Goal: Information Seeking & Learning: Learn about a topic

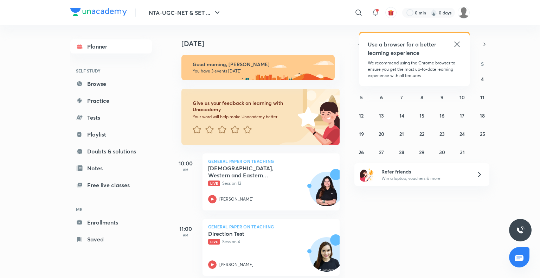
click at [457, 45] on icon at bounding box center [456, 44] width 5 height 5
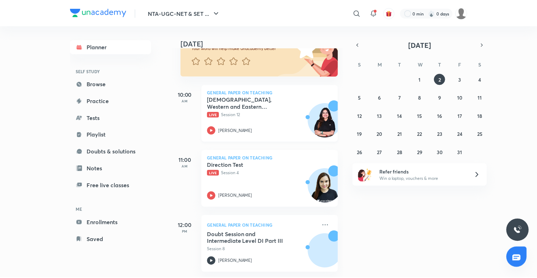
scroll to position [74, 0]
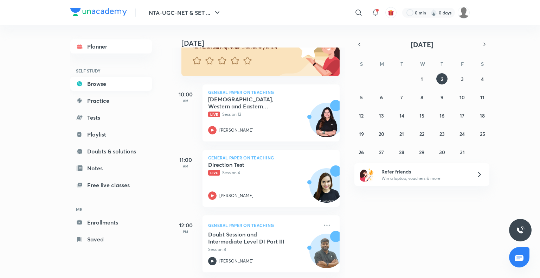
click at [106, 83] on link "Browse" at bounding box center [111, 84] width 82 height 14
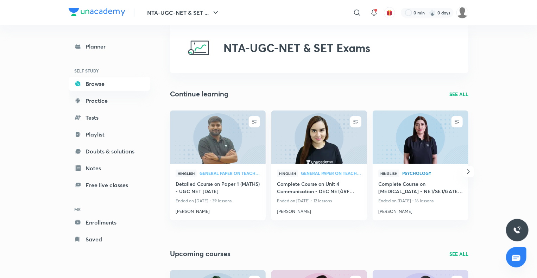
scroll to position [18, 0]
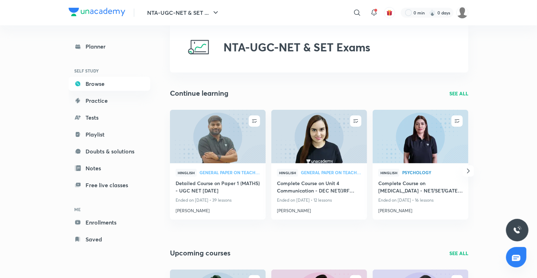
click at [459, 95] on p "SEE ALL" at bounding box center [458, 93] width 19 height 7
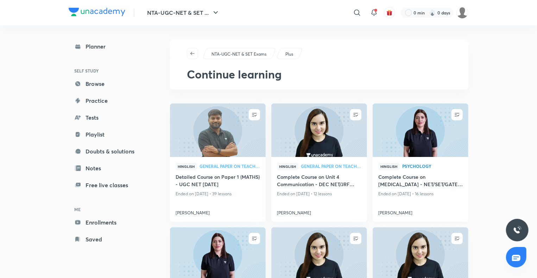
click at [405, 138] on img at bounding box center [419, 130] width 97 height 55
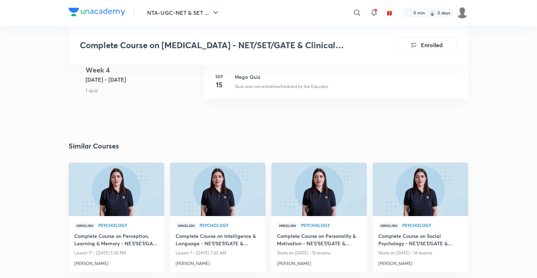
scroll to position [1193, 0]
click at [129, 174] on img at bounding box center [116, 189] width 97 height 55
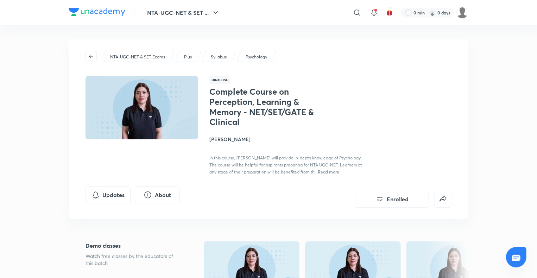
click at [110, 11] on img at bounding box center [97, 12] width 57 height 8
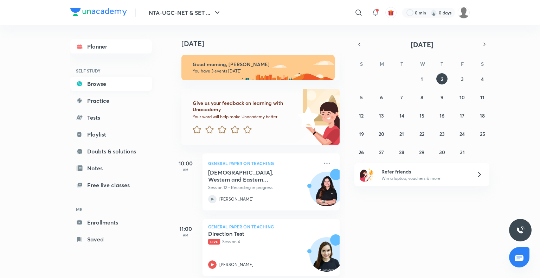
click at [99, 81] on link "Browse" at bounding box center [111, 84] width 82 height 14
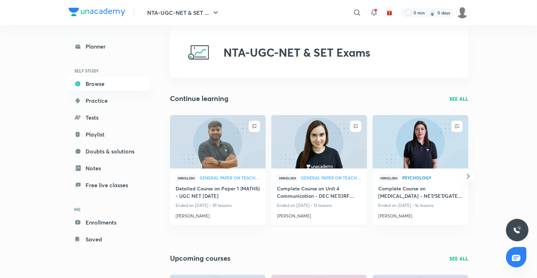
scroll to position [13, 0]
click at [322, 155] on img at bounding box center [318, 141] width 97 height 55
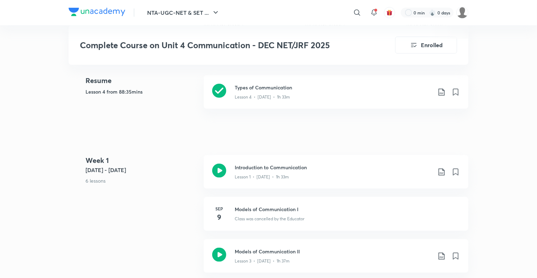
scroll to position [336, 0]
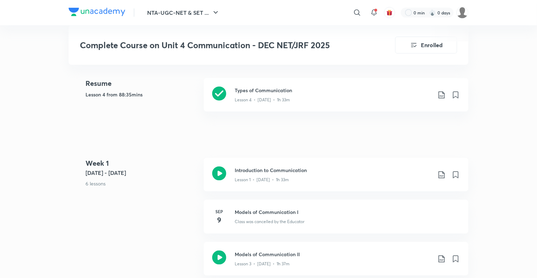
click at [91, 20] on div "NTA-UGC-NET & SET ... ​ 0 min 0 days" at bounding box center [269, 12] width 400 height 25
click at [89, 12] on img at bounding box center [97, 12] width 57 height 8
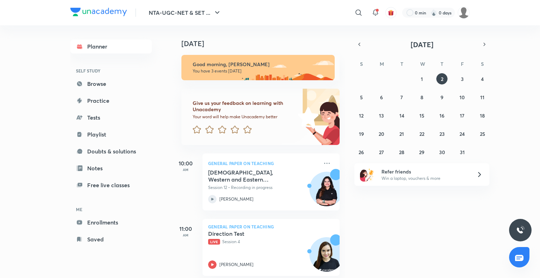
click at [90, 102] on link "Practice" at bounding box center [111, 101] width 82 height 14
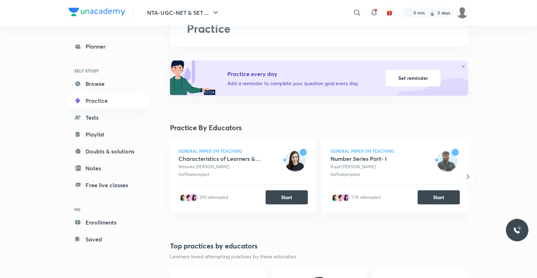
scroll to position [46, 0]
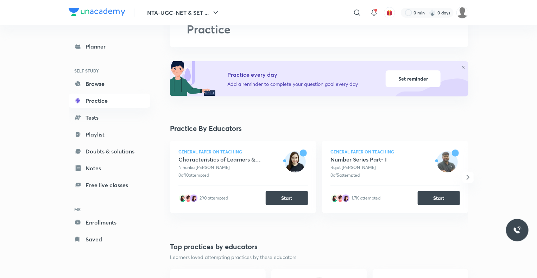
click at [467, 177] on icon "button" at bounding box center [468, 177] width 8 height 8
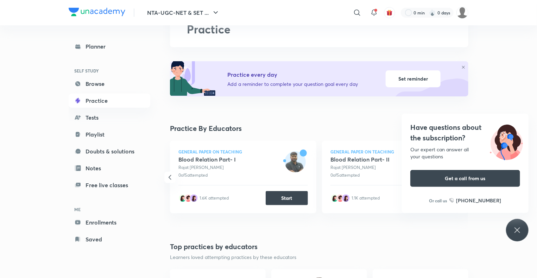
click at [467, 177] on button "Get a call from us" at bounding box center [465, 178] width 110 height 17
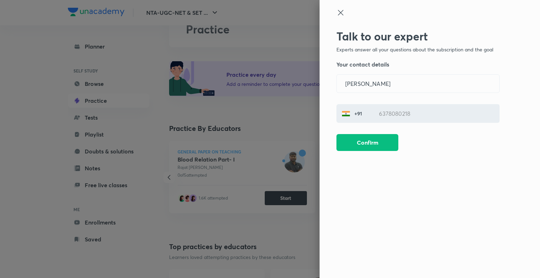
click at [297, 144] on div at bounding box center [270, 139] width 540 height 278
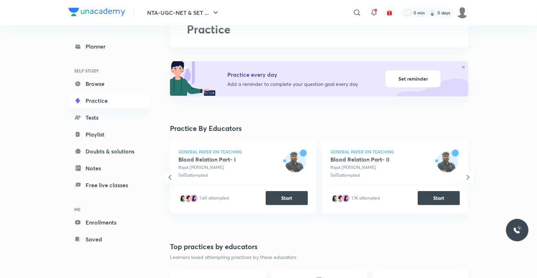
click at [466, 174] on icon "button" at bounding box center [468, 177] width 8 height 8
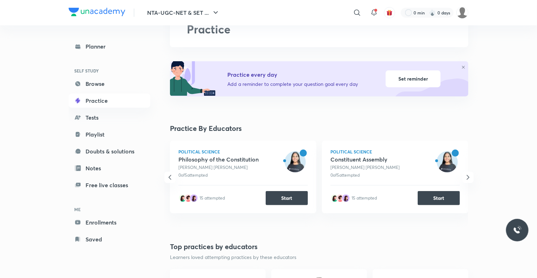
click at [466, 174] on icon "button" at bounding box center [468, 177] width 8 height 8
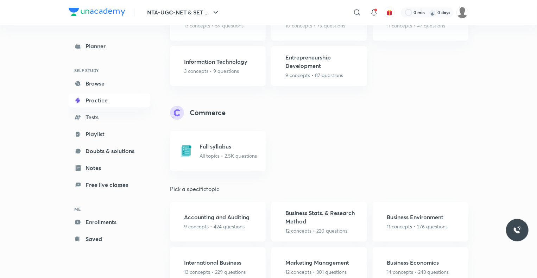
scroll to position [662, 0]
click at [98, 81] on link "Browse" at bounding box center [110, 84] width 82 height 14
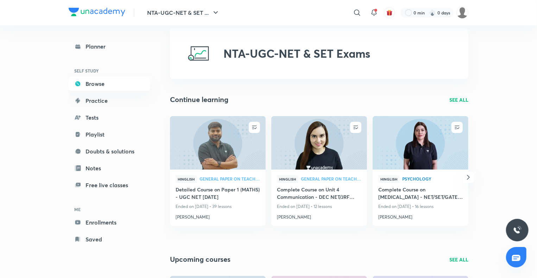
scroll to position [12, 0]
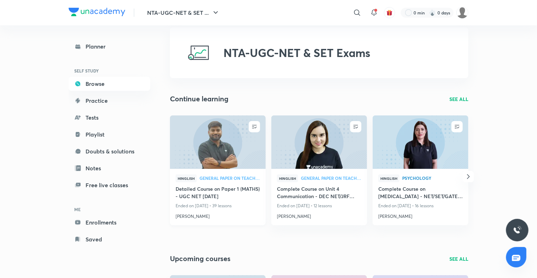
click at [206, 137] on img at bounding box center [217, 142] width 97 height 55
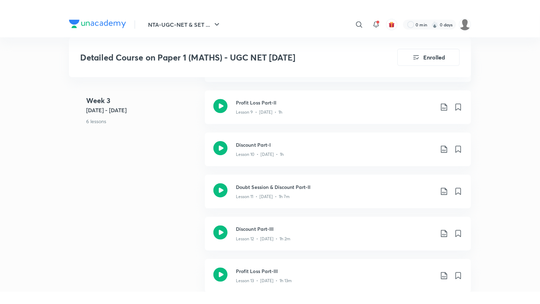
scroll to position [817, 0]
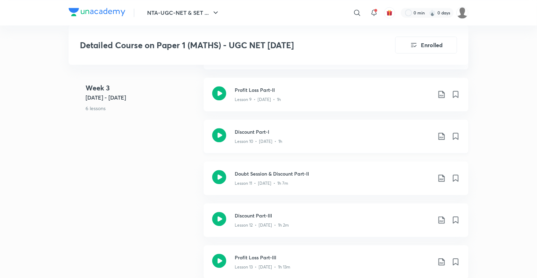
click at [215, 142] on icon at bounding box center [219, 135] width 14 height 14
